Goal: Find contact information: Find contact information

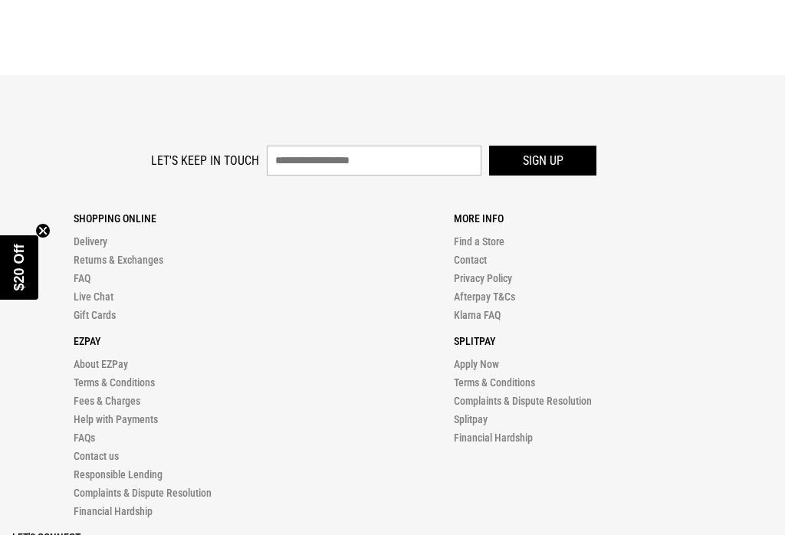
click at [46, 233] on icon "Close teaser" at bounding box center [43, 231] width 6 height 6
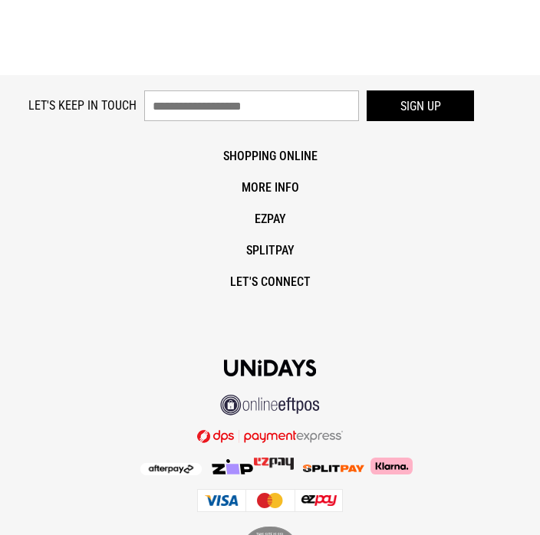
click at [252, 156] on p "Shopping Online" at bounding box center [269, 156] width 515 height 15
click at [256, 153] on p "Shopping Online" at bounding box center [269, 156] width 515 height 15
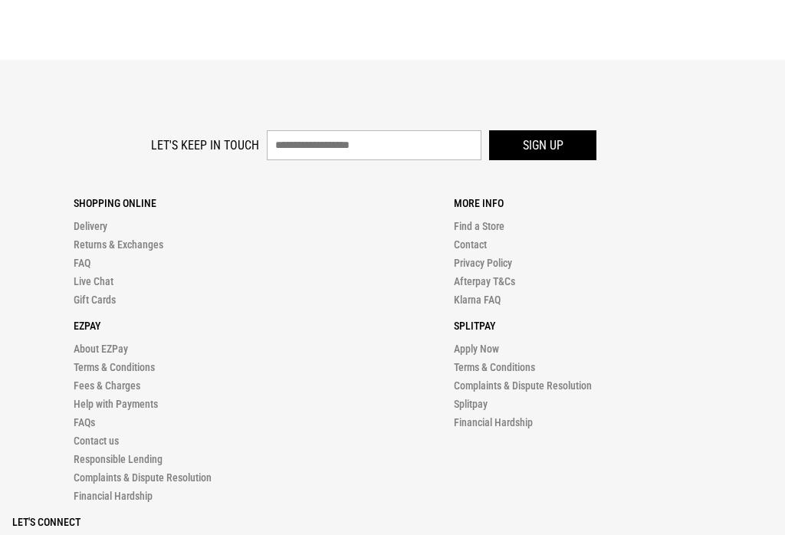
scroll to position [15, 0]
click at [480, 222] on link "Find a Store" at bounding box center [479, 227] width 51 height 12
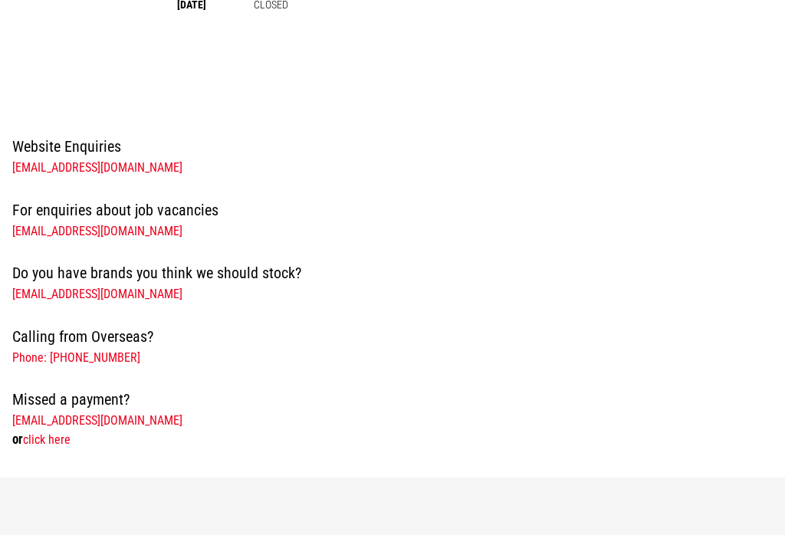
scroll to position [382, 0]
click at [45, 159] on link "[EMAIL_ADDRESS][DOMAIN_NAME]" at bounding box center [97, 166] width 170 height 15
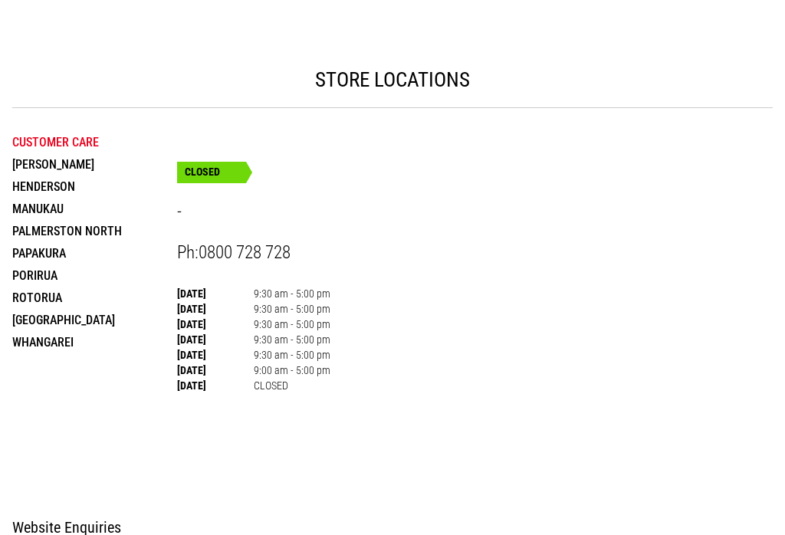
scroll to position [0, 0]
